Goal: Find specific page/section: Find specific page/section

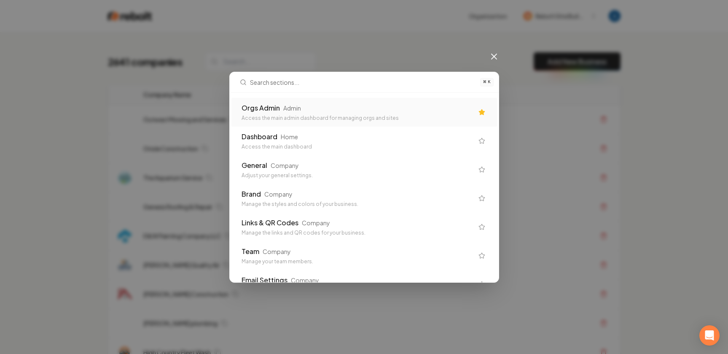
click at [328, 121] on div "Access the main admin dashboard for managing orgs and sites" at bounding box center [358, 118] width 232 height 7
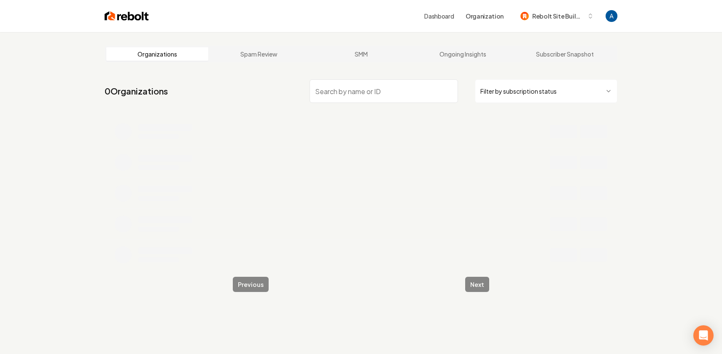
click at [331, 94] on input "search" at bounding box center [383, 91] width 148 height 24
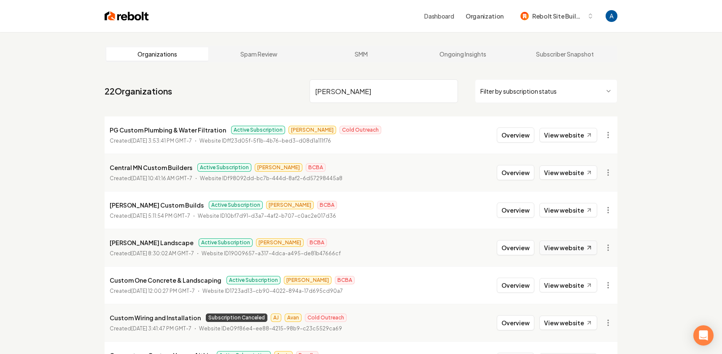
type input "[PERSON_NAME]"
click at [571, 243] on link "View website" at bounding box center [568, 247] width 58 height 14
